Goal: Information Seeking & Learning: Check status

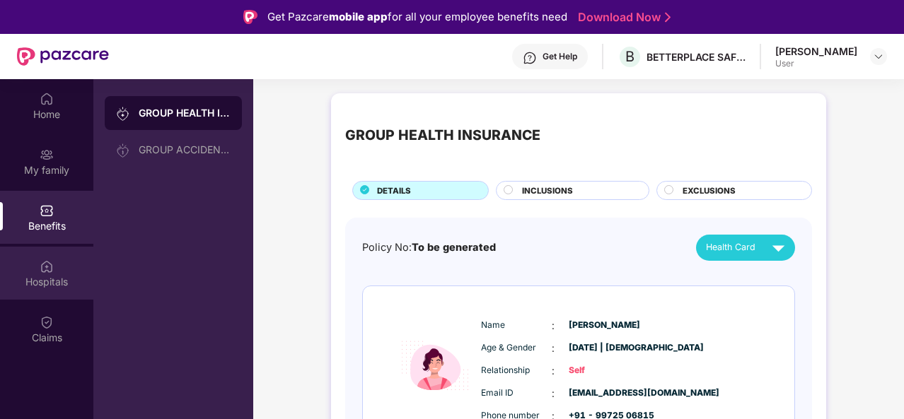
drag, startPoint x: 59, startPoint y: 272, endPoint x: 45, endPoint y: 279, distance: 16.4
click at [45, 279] on div "Hospitals" at bounding box center [46, 282] width 93 height 14
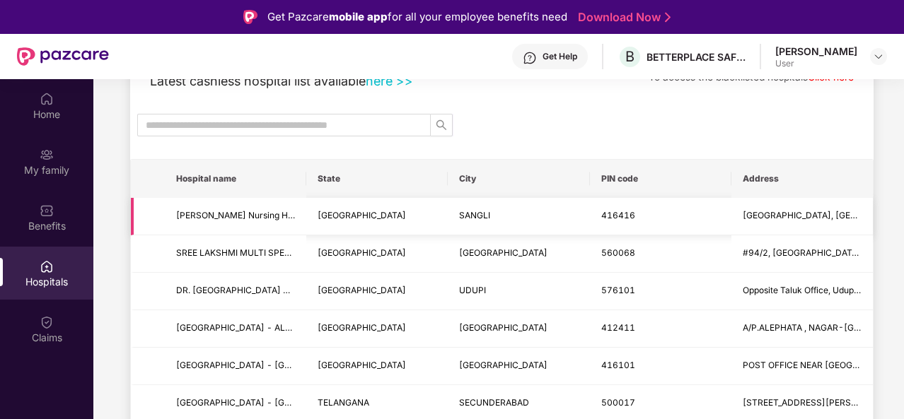
scroll to position [122, 0]
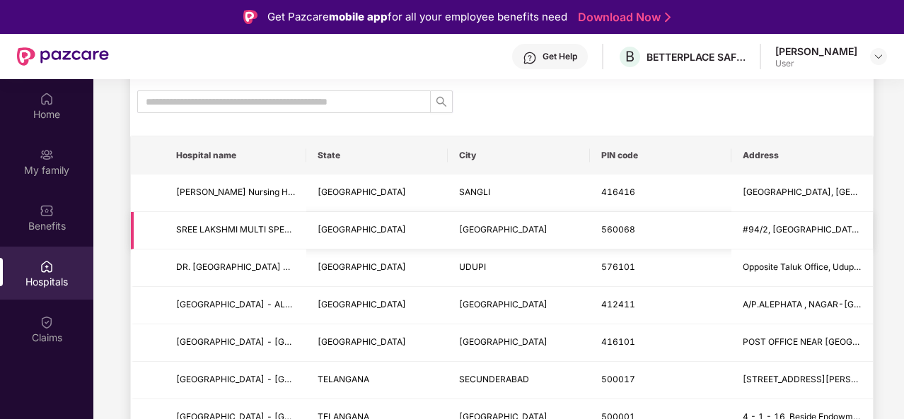
click at [236, 235] on span "SREE LAKSHMI MULTI SPECIALITY HOSPITAL - [GEOGRAPHIC_DATA]" at bounding box center [235, 229] width 119 height 13
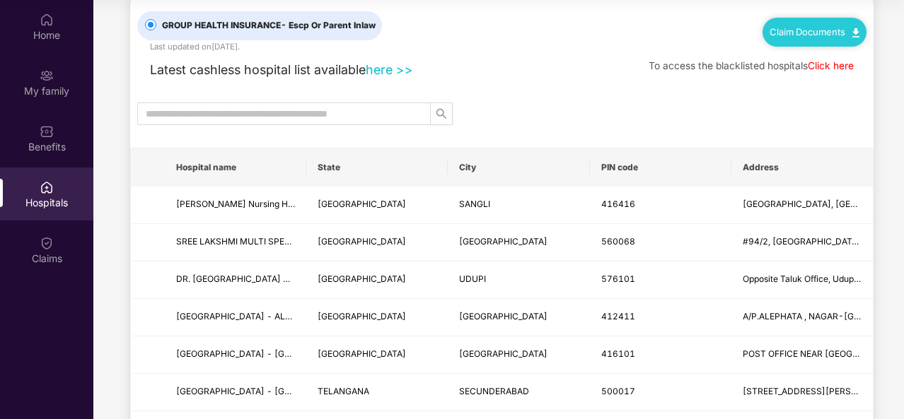
scroll to position [0, 0]
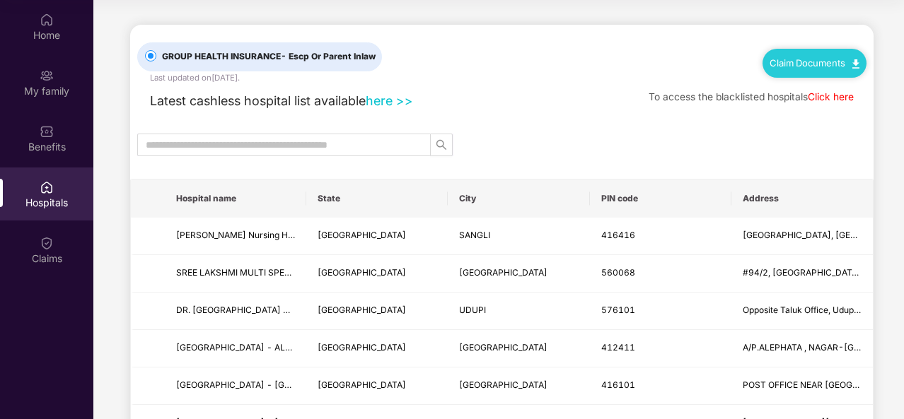
click at [341, 194] on th "State" at bounding box center [376, 199] width 141 height 38
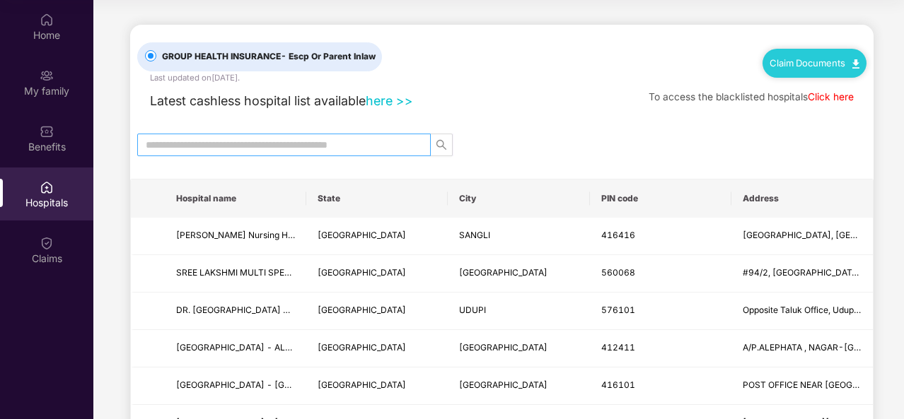
click at [378, 145] on input "text" at bounding box center [278, 145] width 265 height 16
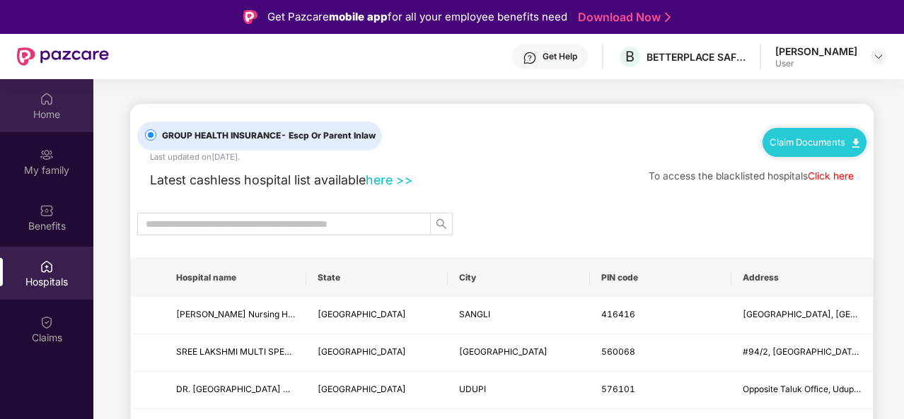
click at [48, 103] on img at bounding box center [47, 99] width 14 height 14
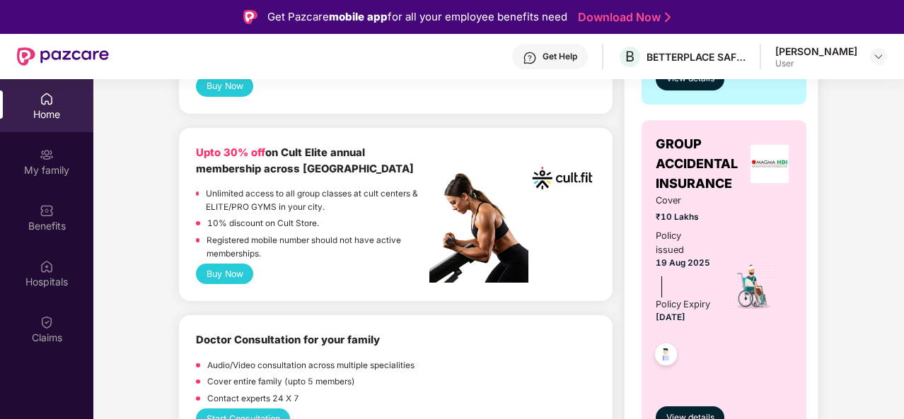
scroll to position [652, 0]
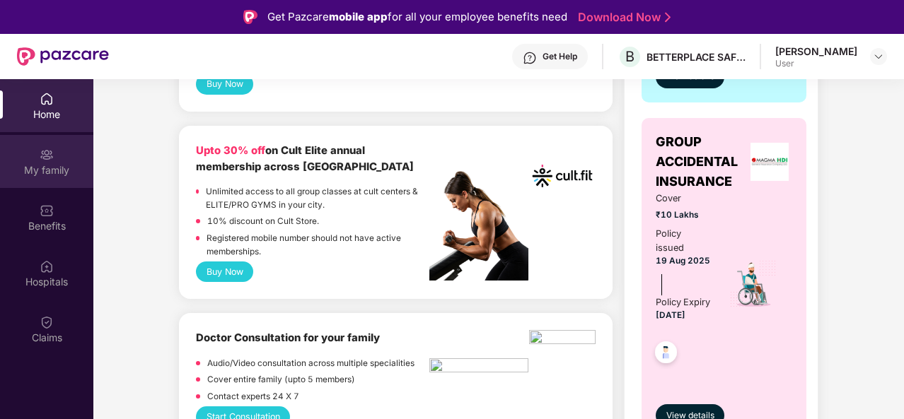
click at [68, 172] on div "My family" at bounding box center [46, 170] width 93 height 14
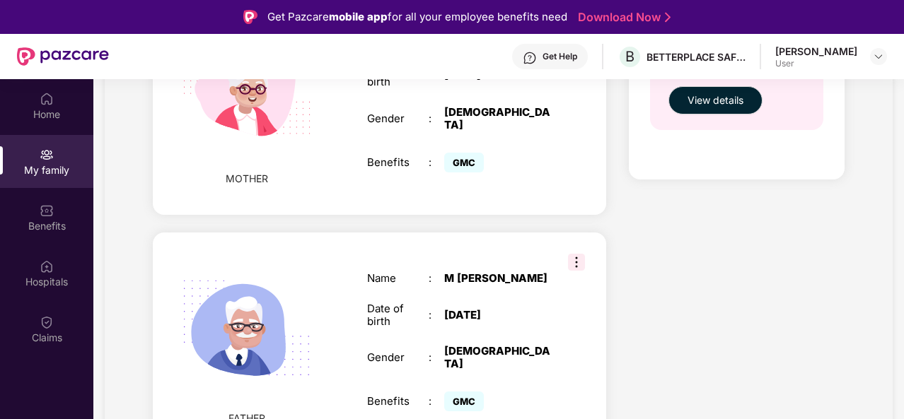
scroll to position [79, 0]
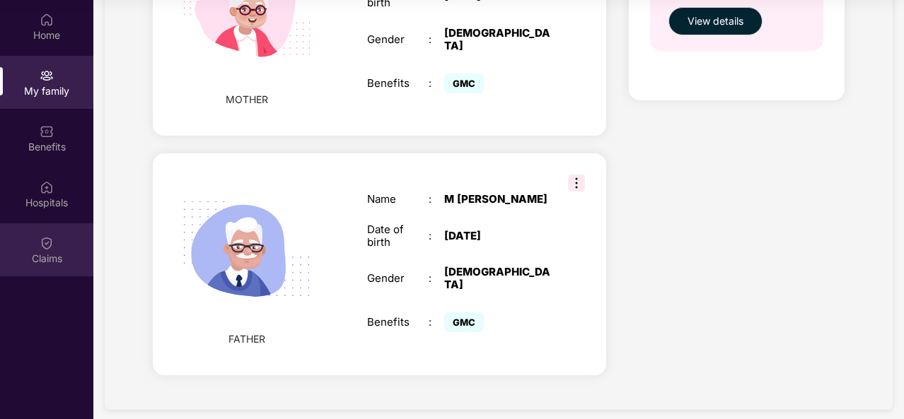
click at [49, 252] on div "Claims" at bounding box center [46, 259] width 93 height 14
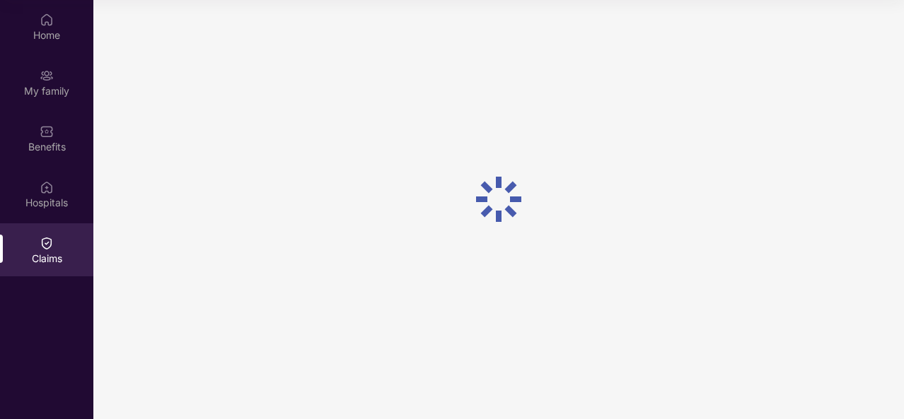
scroll to position [0, 0]
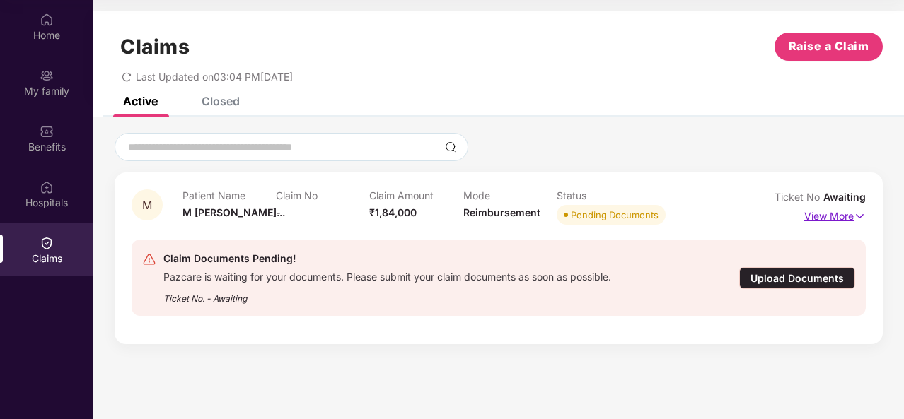
click at [831, 221] on p "View More" at bounding box center [835, 214] width 62 height 19
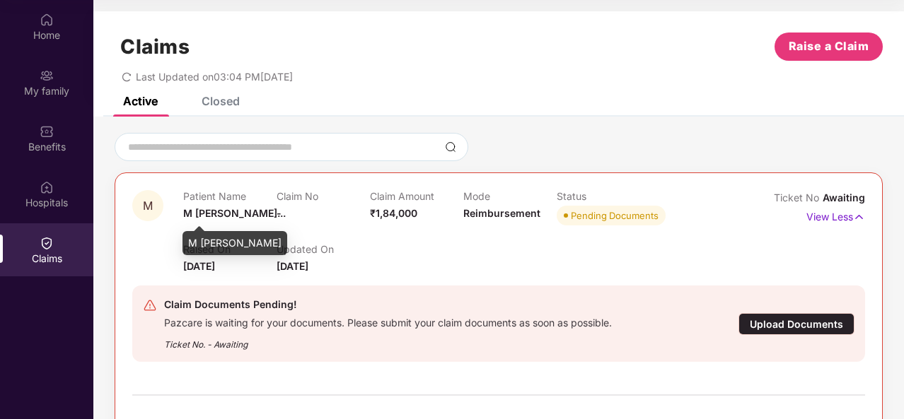
drag, startPoint x: 240, startPoint y: 213, endPoint x: 137, endPoint y: 203, distance: 103.7
drag, startPoint x: 137, startPoint y: 203, endPoint x: 647, endPoint y: 265, distance: 513.6
click at [647, 265] on div "Raised On [DATE] Updated On [DATE]" at bounding box center [462, 251] width 559 height 45
click at [233, 100] on div "Closed" at bounding box center [221, 101] width 38 height 14
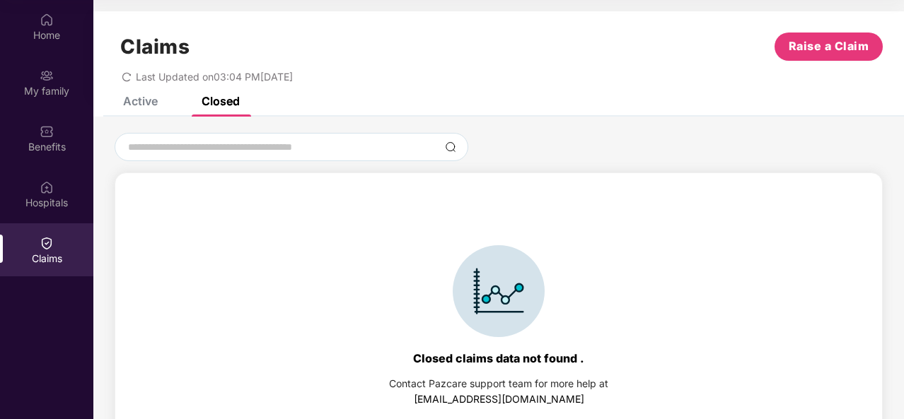
click at [134, 104] on div "Active" at bounding box center [140, 101] width 35 height 14
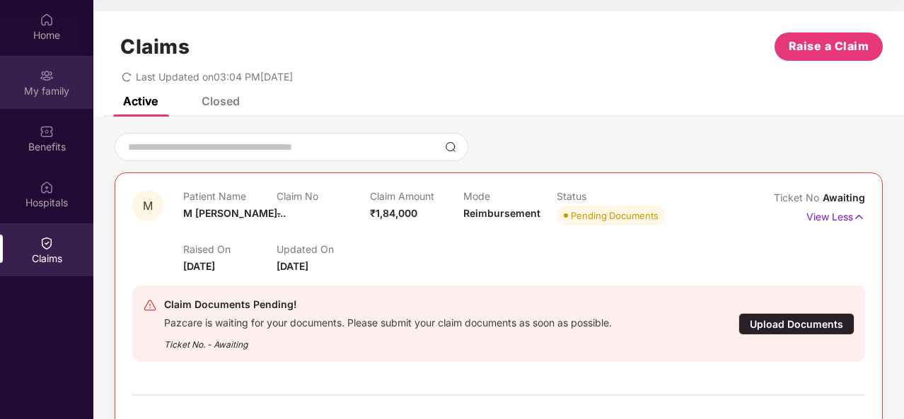
click at [49, 74] on img at bounding box center [47, 76] width 14 height 14
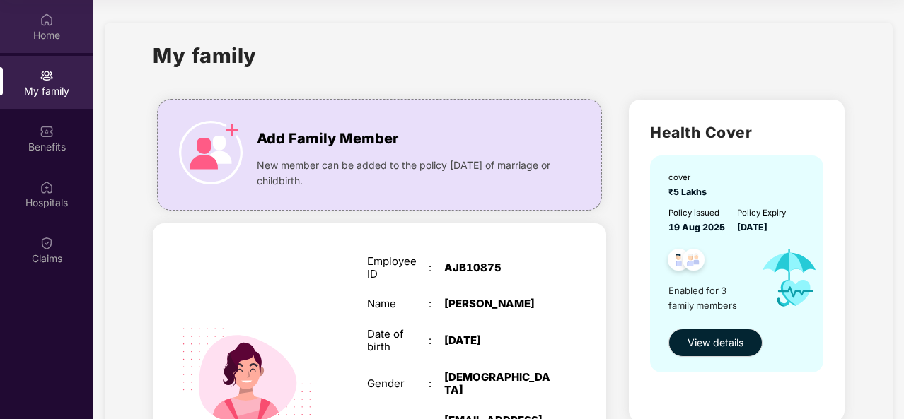
click at [46, 29] on div "Home" at bounding box center [46, 35] width 93 height 14
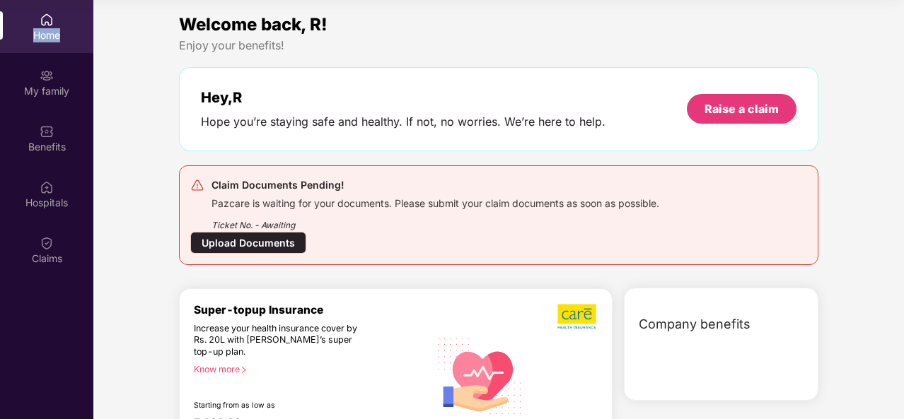
click at [46, 29] on div "Home" at bounding box center [46, 35] width 93 height 14
